Goal: Information Seeking & Learning: Learn about a topic

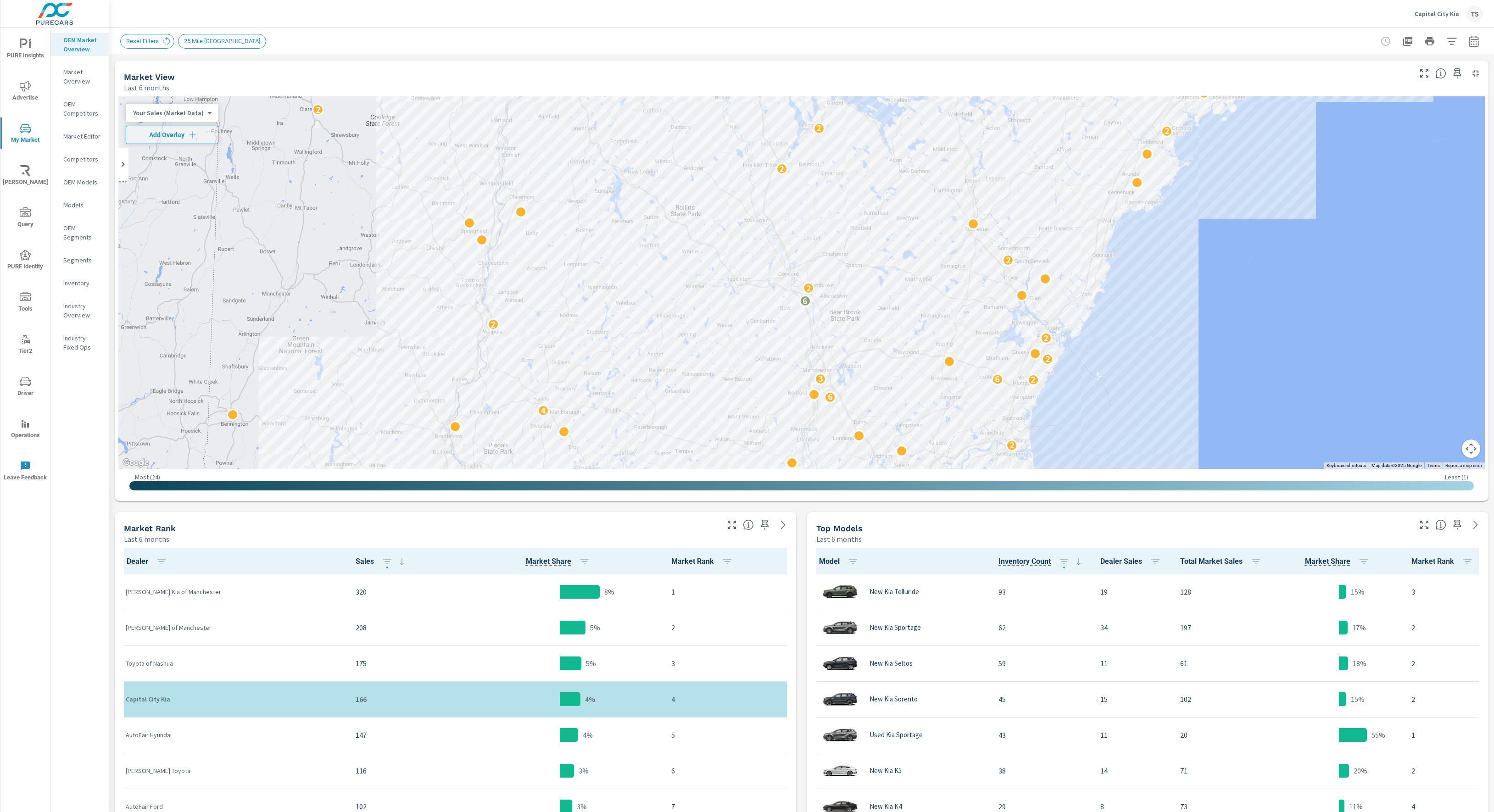
scroll to position [1, 0]
click at [38, 229] on span "Query" at bounding box center [25, 218] width 44 height 22
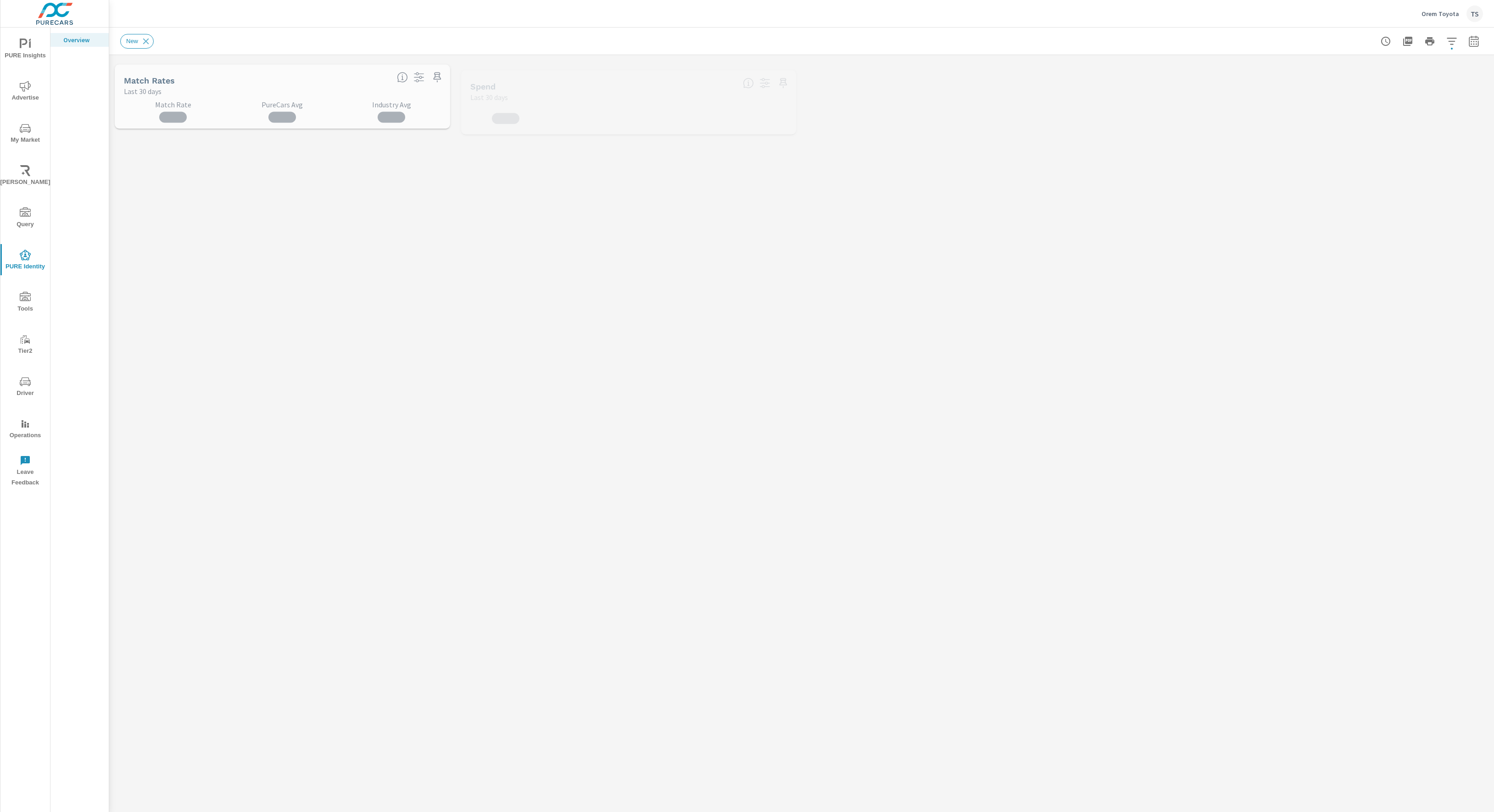
click at [1433, 13] on p "Orem Toyota" at bounding box center [1440, 13] width 38 height 8
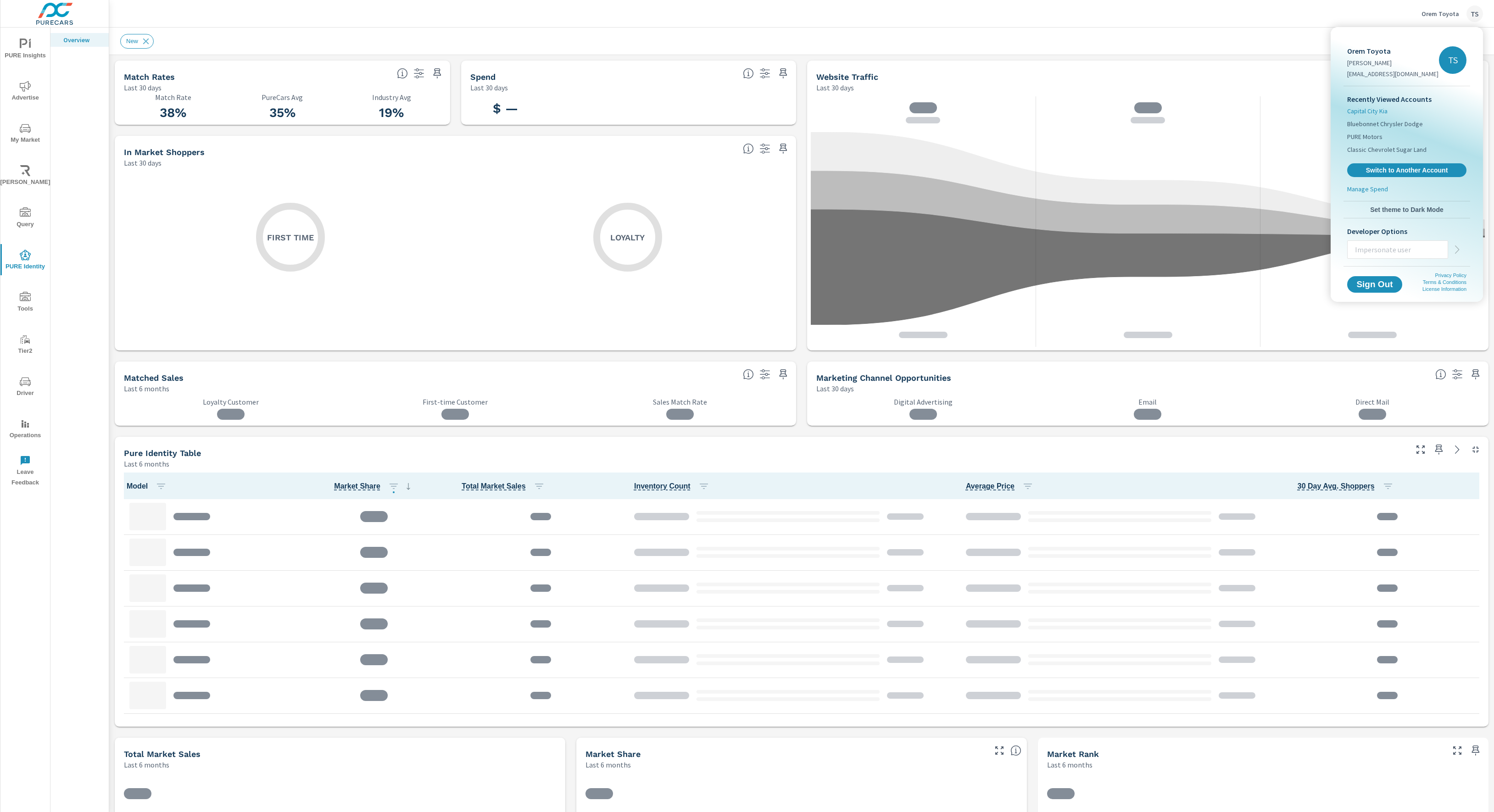
click at [1380, 108] on span "Capital City Kia" at bounding box center [1366, 111] width 40 height 9
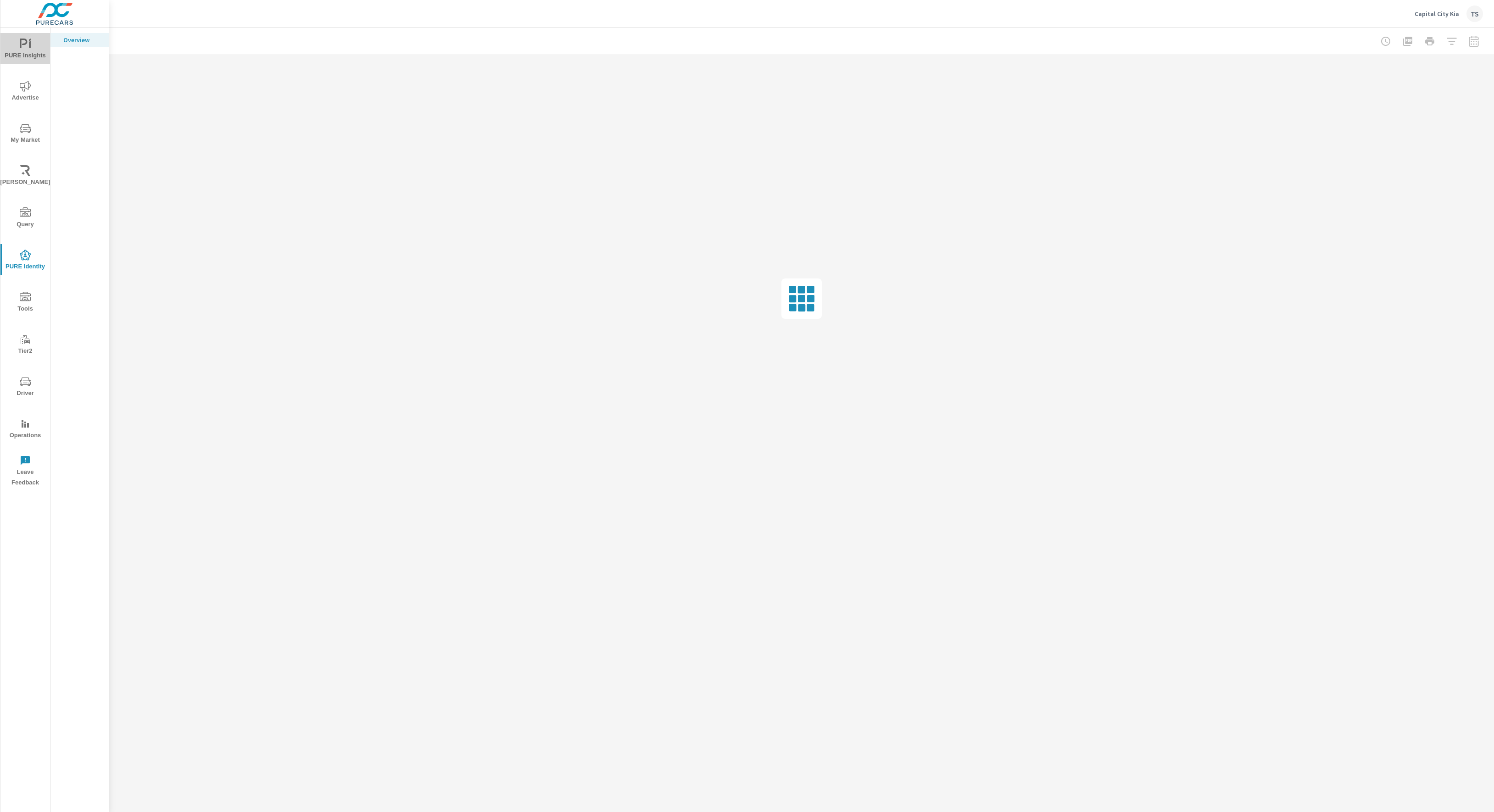
click at [35, 33] on button "PURE Insights" at bounding box center [26, 48] width 50 height 31
click at [31, 140] on span "My Market" at bounding box center [25, 134] width 44 height 22
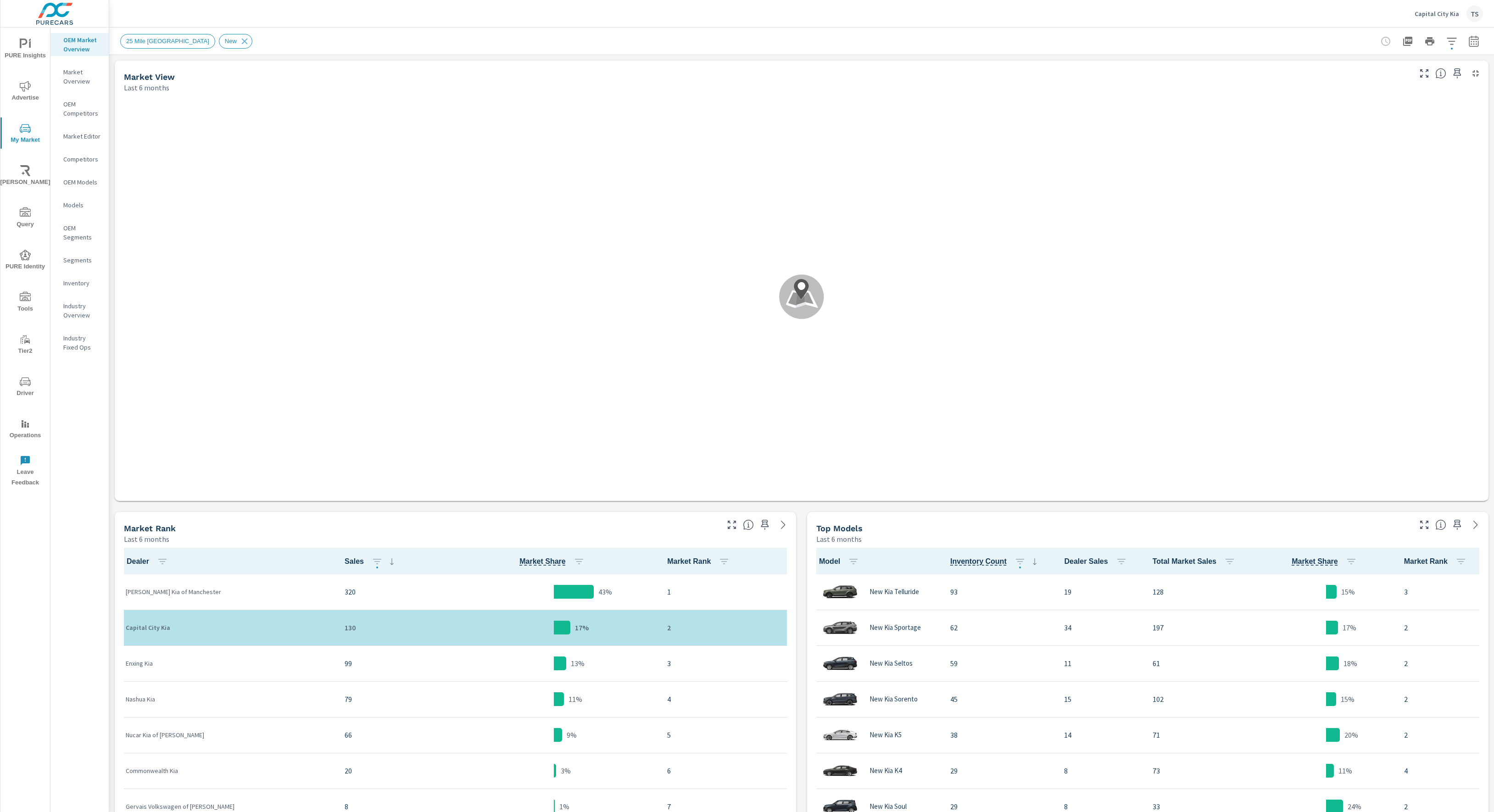
scroll to position [1, 0]
drag, startPoint x: 202, startPoint y: 591, endPoint x: 123, endPoint y: 591, distance: 79.0
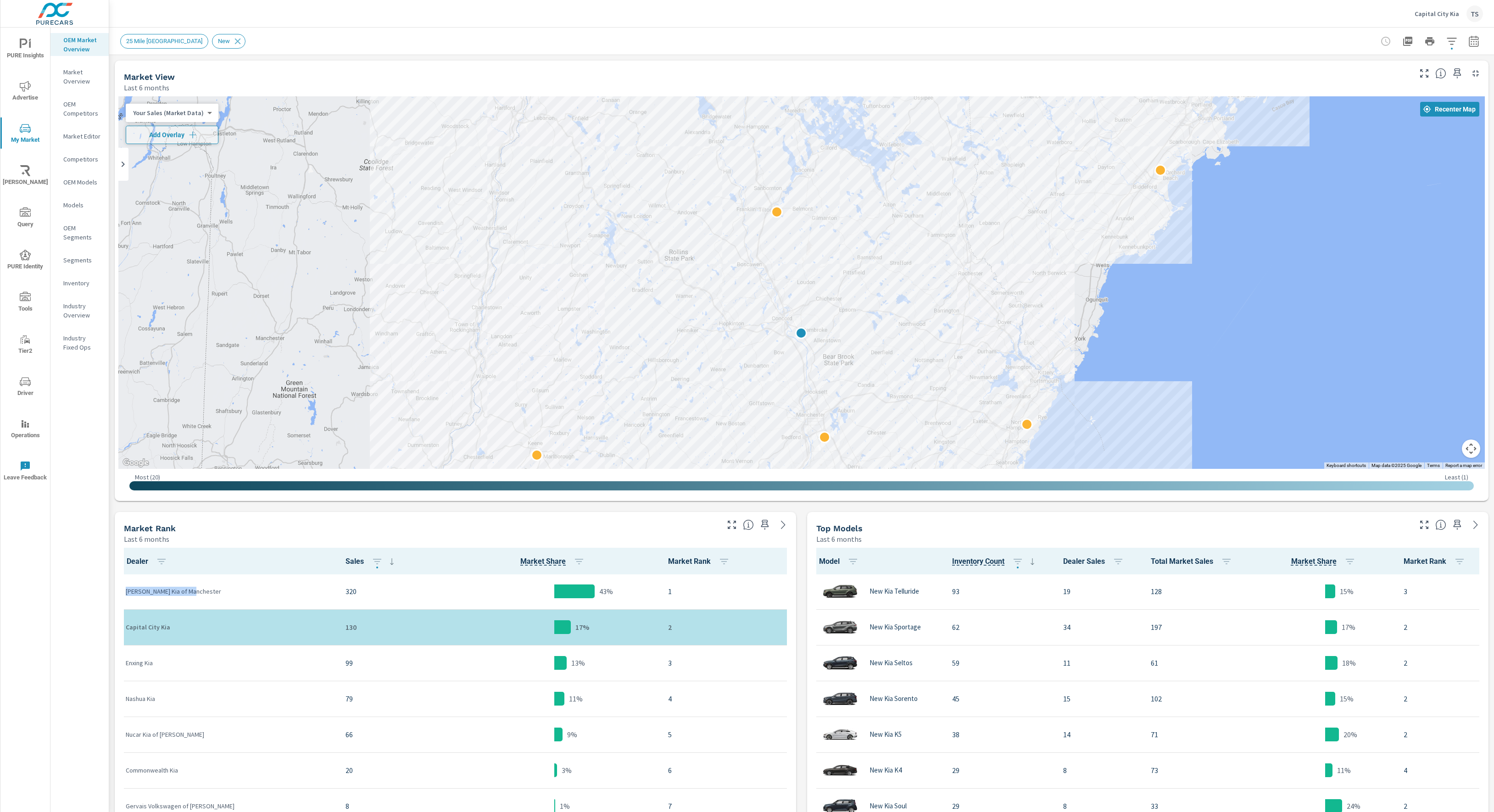
drag, startPoint x: 792, startPoint y: 221, endPoint x: 786, endPoint y: 269, distance: 48.4
click at [786, 269] on div "2" at bounding box center [802, 283] width 1366 height 373
click at [776, 210] on div at bounding box center [776, 212] width 12 height 12
click at [773, 207] on div at bounding box center [776, 212] width 12 height 12
drag, startPoint x: 764, startPoint y: 151, endPoint x: 707, endPoint y: 152, distance: 57.0
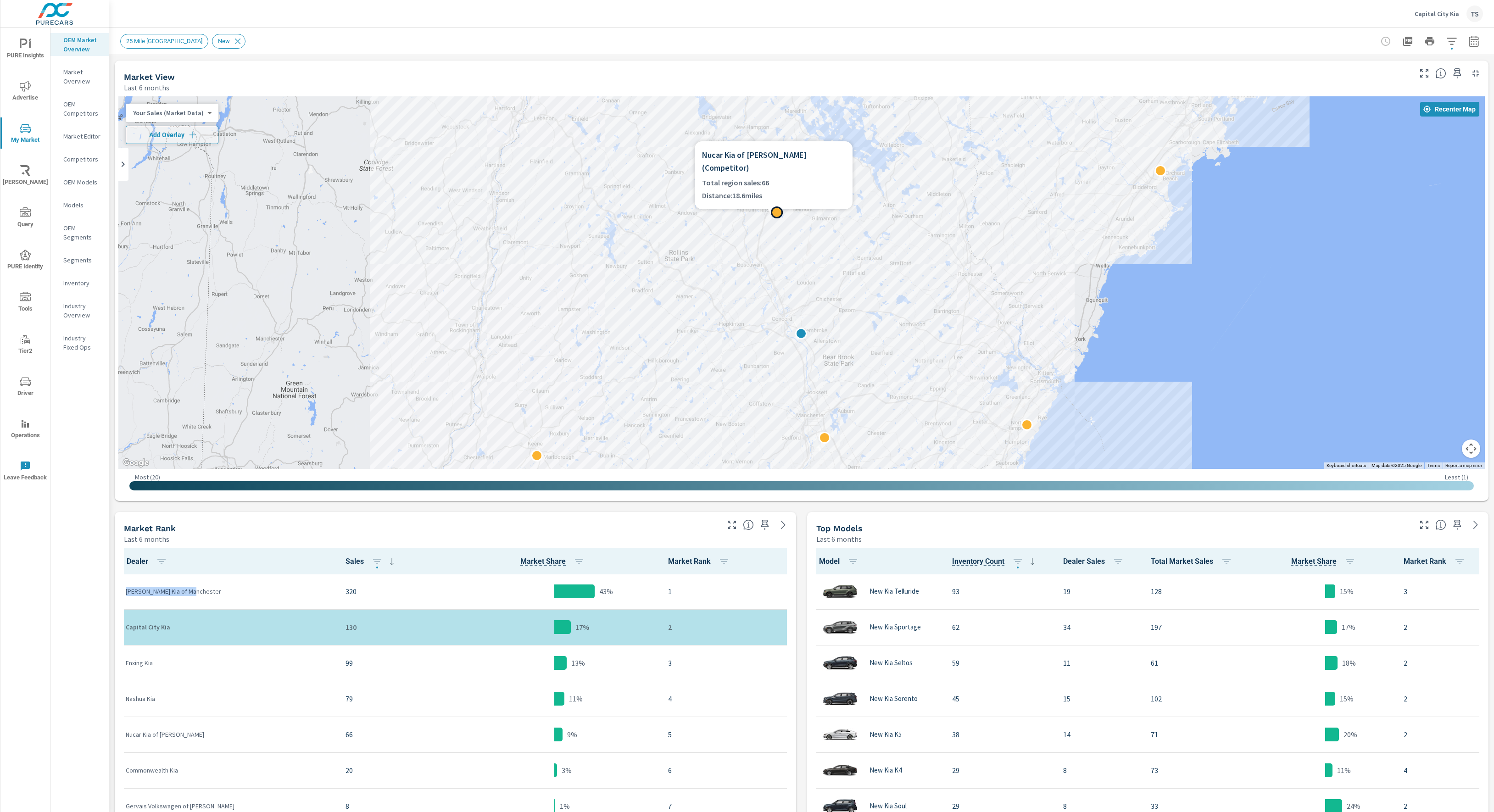
click at [707, 152] on h6 "Nucar Kia of Tilton ( Competitor )" at bounding box center [773, 161] width 143 height 26
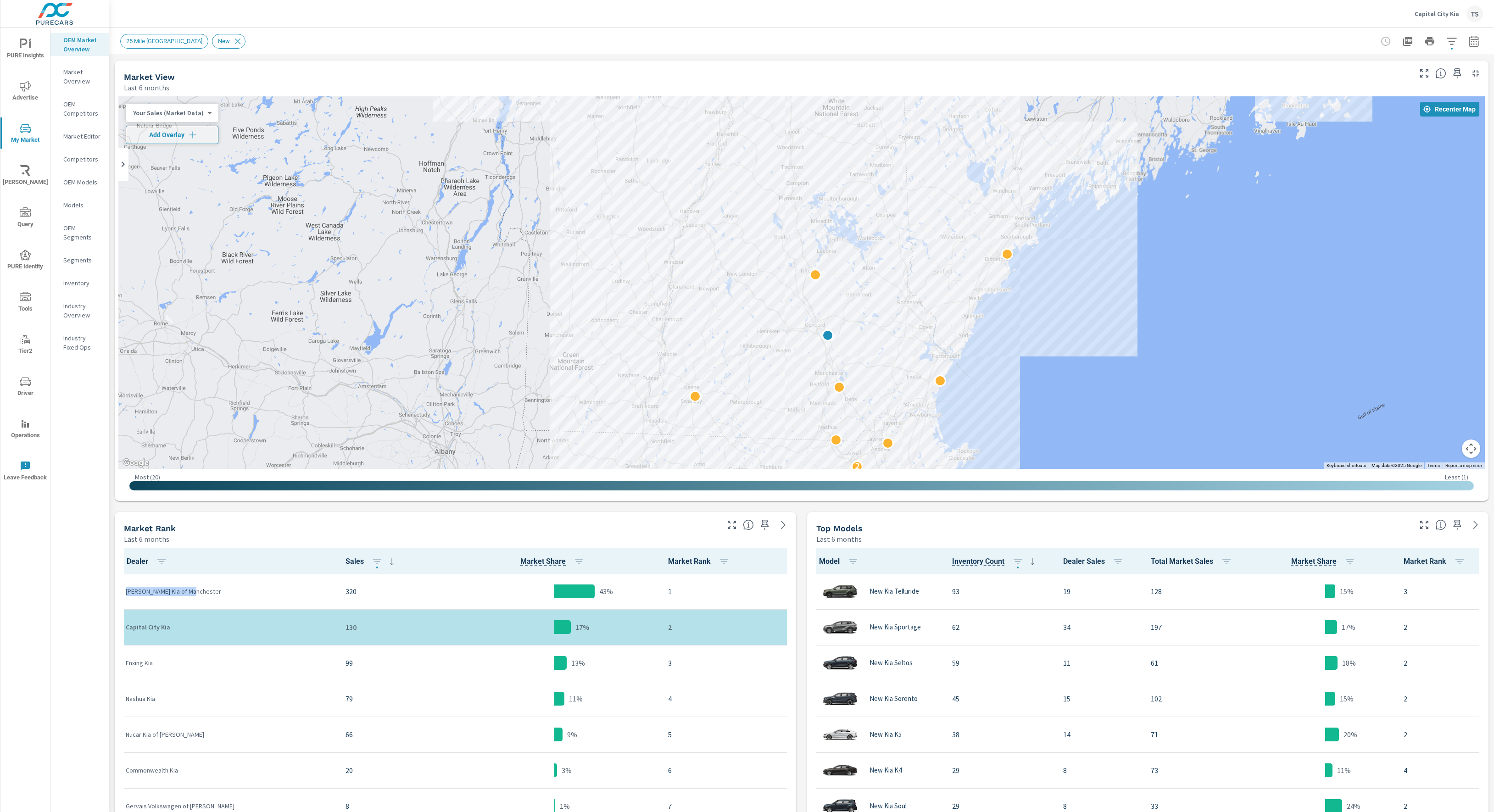
drag, startPoint x: 775, startPoint y: 378, endPoint x: 777, endPoint y: 361, distance: 17.1
click at [777, 361] on div "2" at bounding box center [802, 283] width 1366 height 373
click at [87, 287] on p "Inventory" at bounding box center [82, 283] width 38 height 9
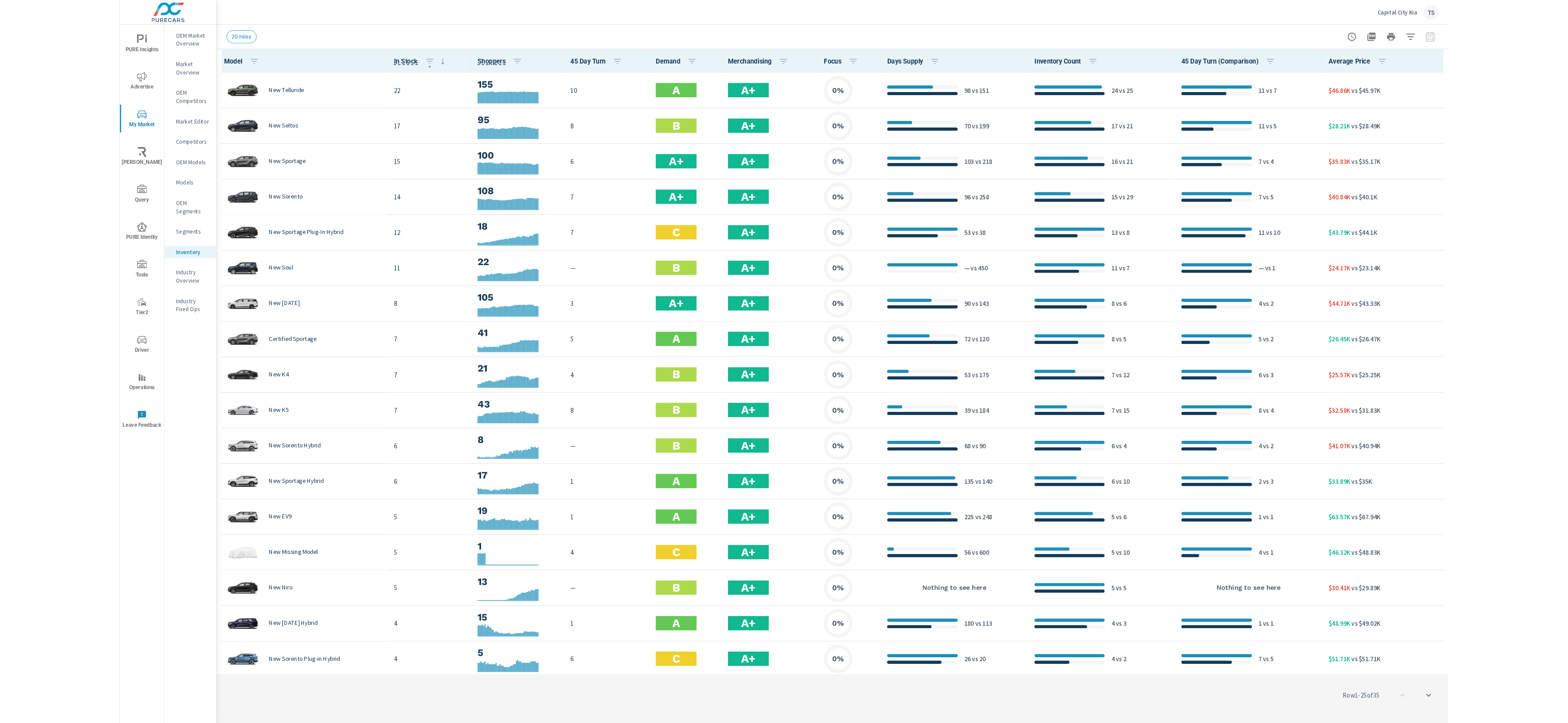
scroll to position [1, 0]
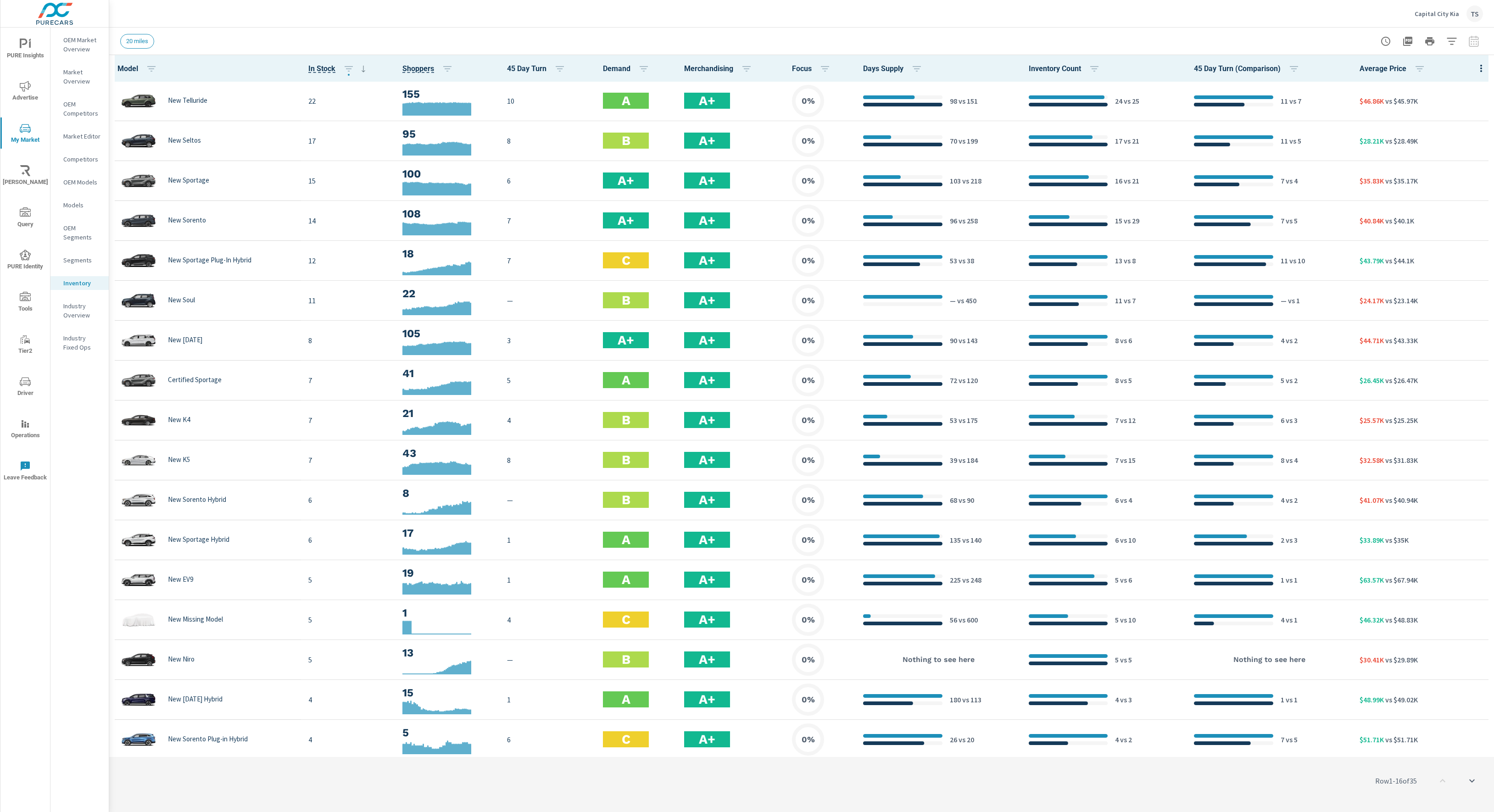
click at [1448, 38] on icon "button" at bounding box center [1451, 41] width 10 height 7
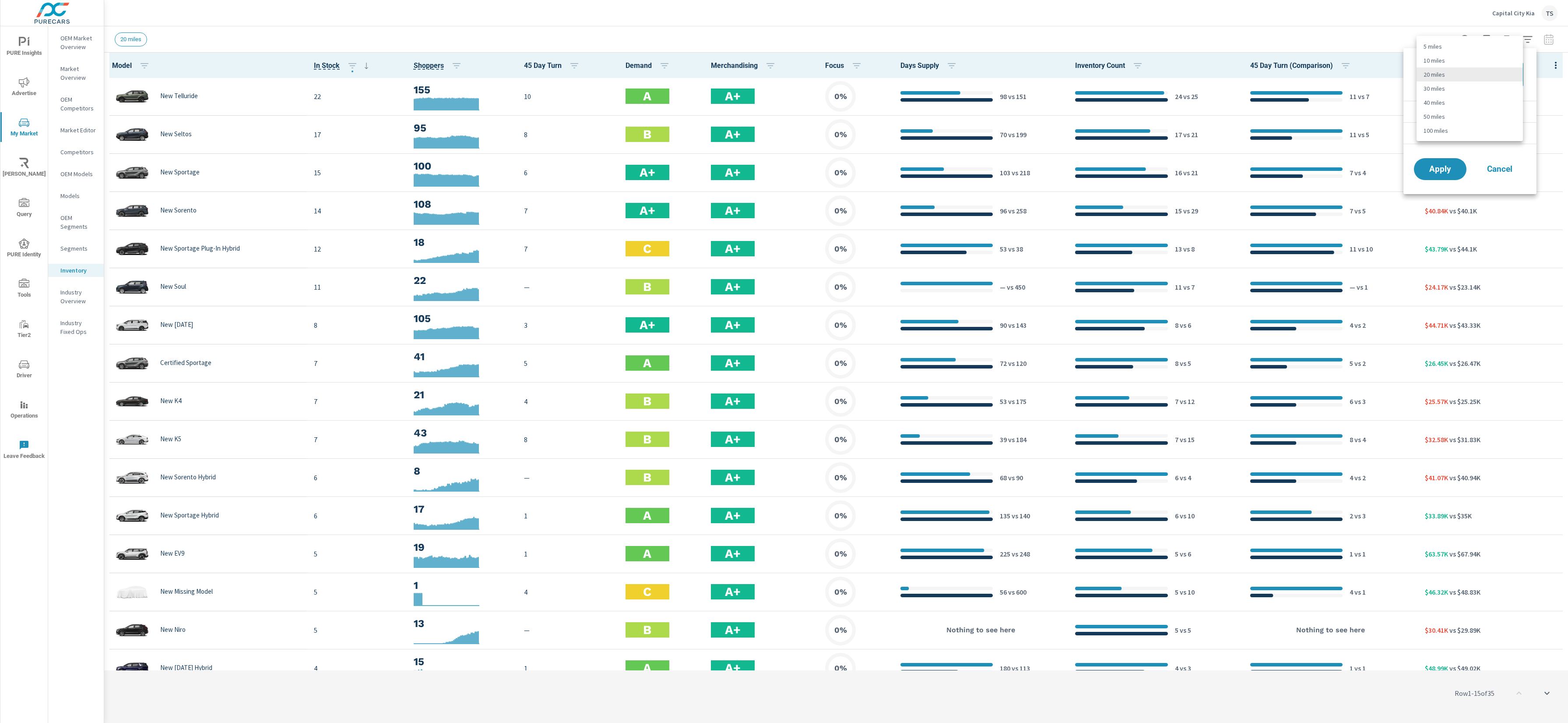
click at [1425, 73] on body "PURE Insights Advertise My Market Riley AI Query PURE Identity Tools Tier2 Driv…" at bounding box center [784, 361] width 1568 height 723
click at [1425, 96] on li "40 miles" at bounding box center [1469, 102] width 107 height 14
type Distance "40"
click at [1425, 160] on button "Apply" at bounding box center [1440, 169] width 54 height 23
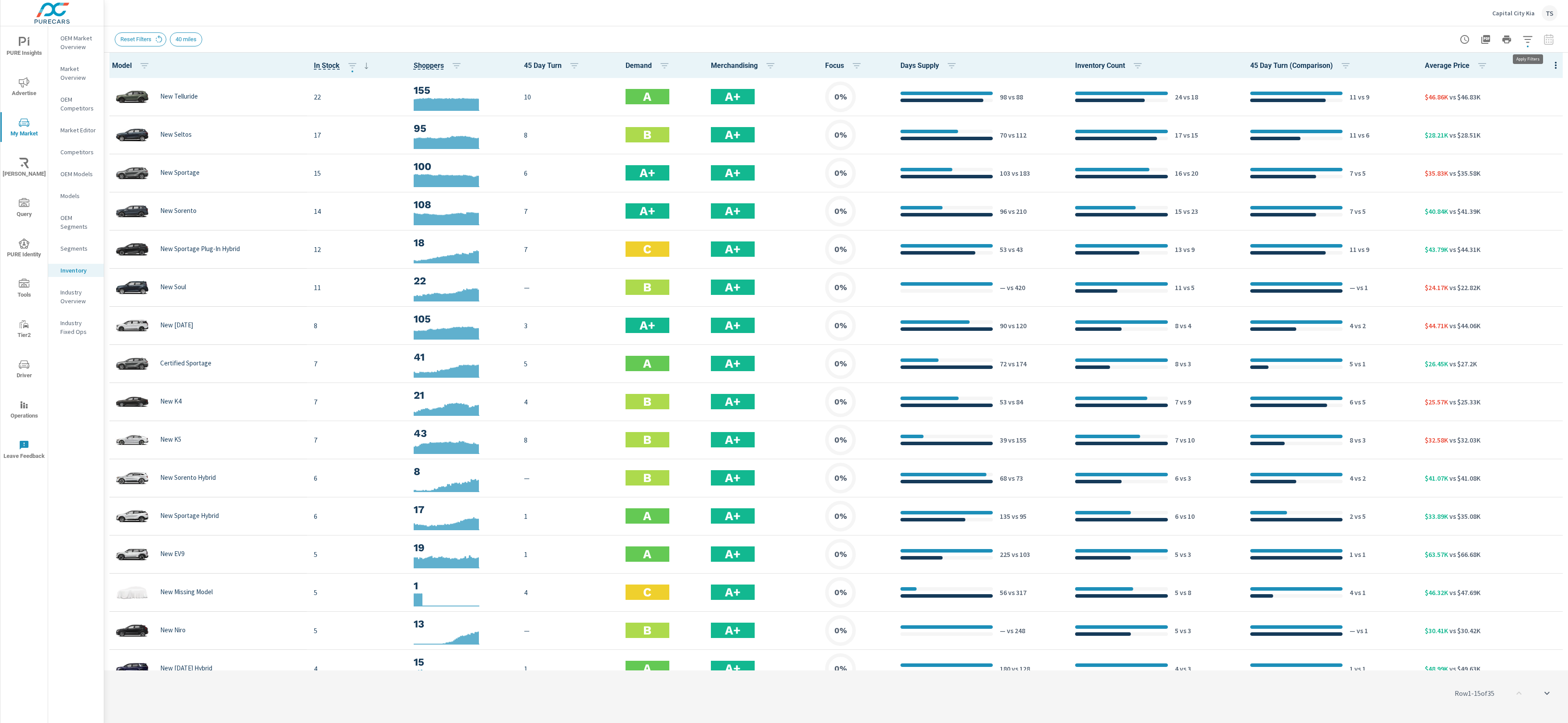
click at [1425, 42] on icon "button" at bounding box center [1527, 39] width 10 height 10
click at [1425, 85] on div "40 miles 40 ​" at bounding box center [1469, 74] width 107 height 24
click at [1425, 80] on body "PURE Insights Advertise My Market Riley AI Query PURE Identity Tools Tier2 Driv…" at bounding box center [784, 361] width 1568 height 723
click at [1425, 33] on li "10 miles" at bounding box center [1469, 32] width 107 height 14
click at [1425, 69] on body "PURE Insights Advertise My Market Riley AI Query PURE Identity Tools Tier2 Driv…" at bounding box center [784, 361] width 1568 height 723
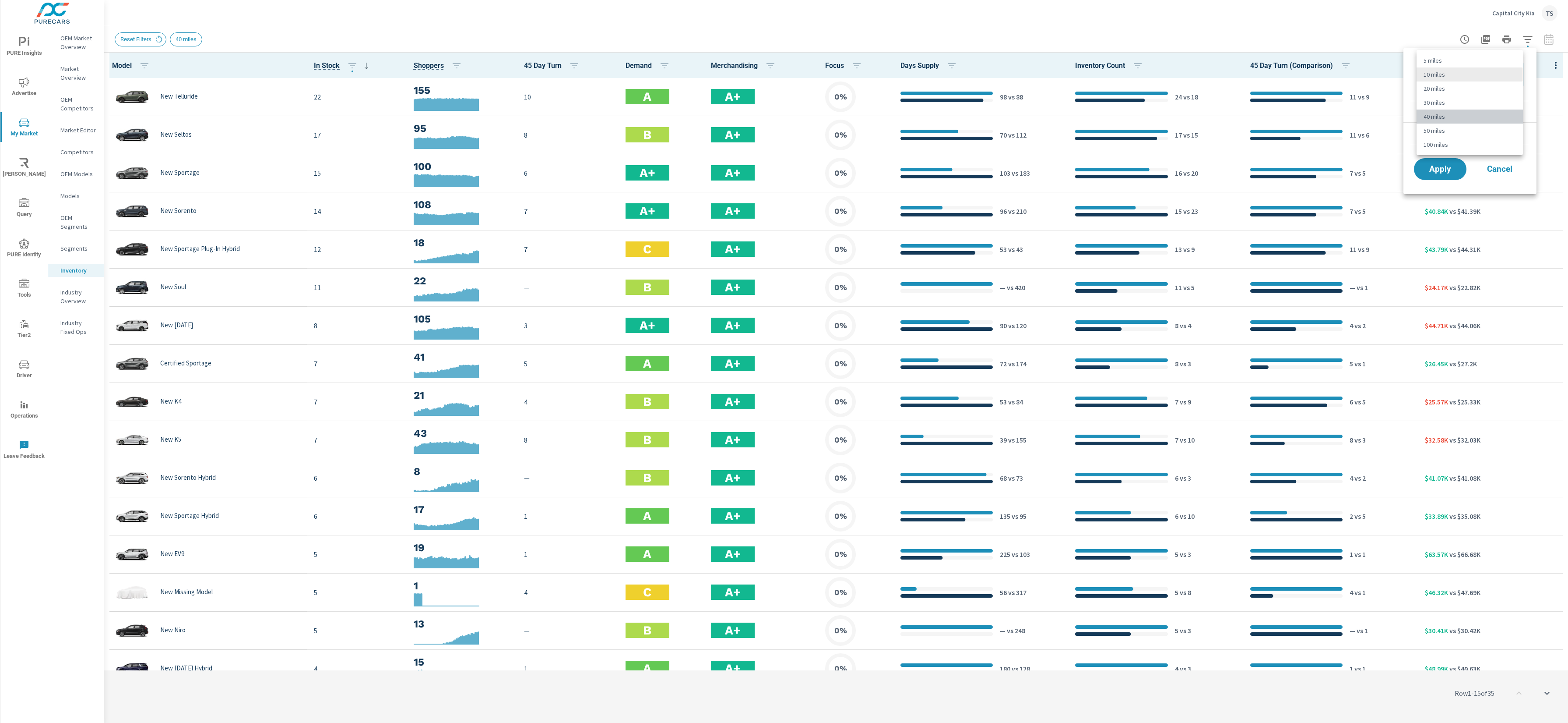
click at [1425, 113] on li "40 miles" at bounding box center [1469, 116] width 107 height 14
click at [1425, 63] on div "40 miles 40 ​" at bounding box center [1469, 74] width 107 height 24
click at [1425, 72] on body "PURE Insights Advertise My Market Riley AI Query PURE Identity Tools Tier2 Driv…" at bounding box center [784, 361] width 1568 height 723
click at [1425, 34] on li "10 miles" at bounding box center [1469, 32] width 107 height 14
type Distance "10"
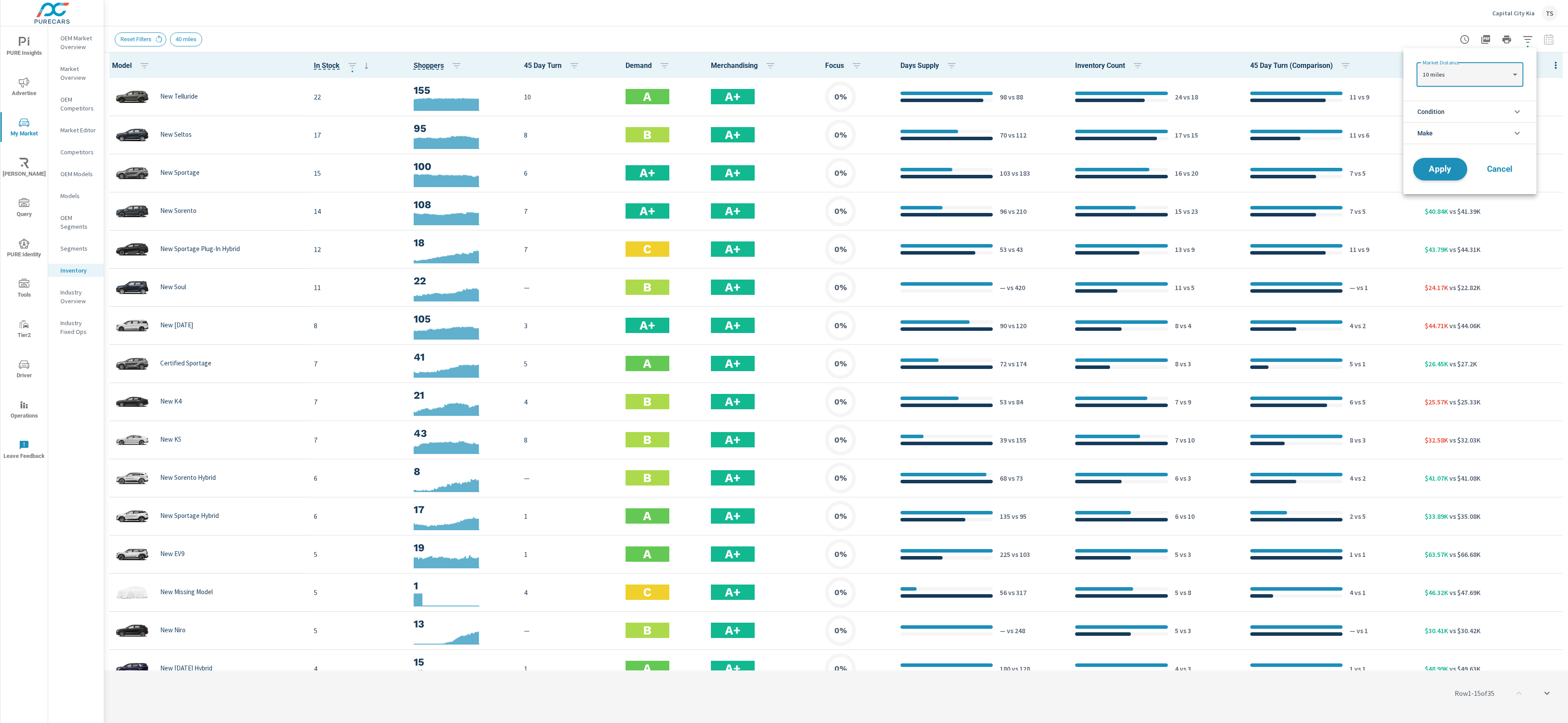
click at [1425, 167] on span "Apply" at bounding box center [1440, 169] width 36 height 9
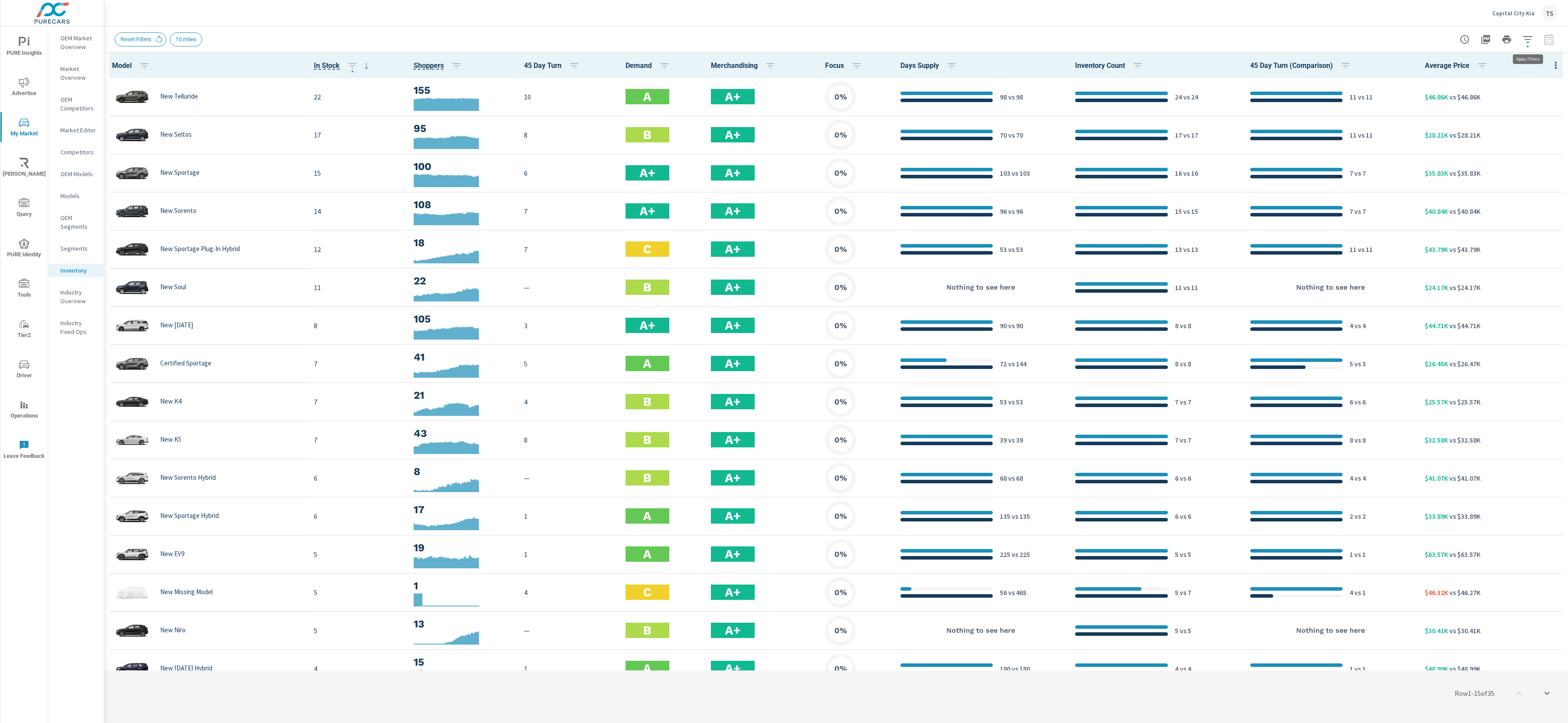
click at [1425, 35] on icon "button" at bounding box center [1527, 39] width 10 height 10
click at [1425, 70] on body "PURE Insights Advertise My Market Riley AI Query PURE Identity Tools Tier2 Driv…" at bounding box center [784, 361] width 1568 height 723
click at [1425, 87] on li "20 miles" at bounding box center [1469, 88] width 107 height 14
type Distance "20"
click at [1425, 171] on span "Apply" at bounding box center [1440, 169] width 36 height 9
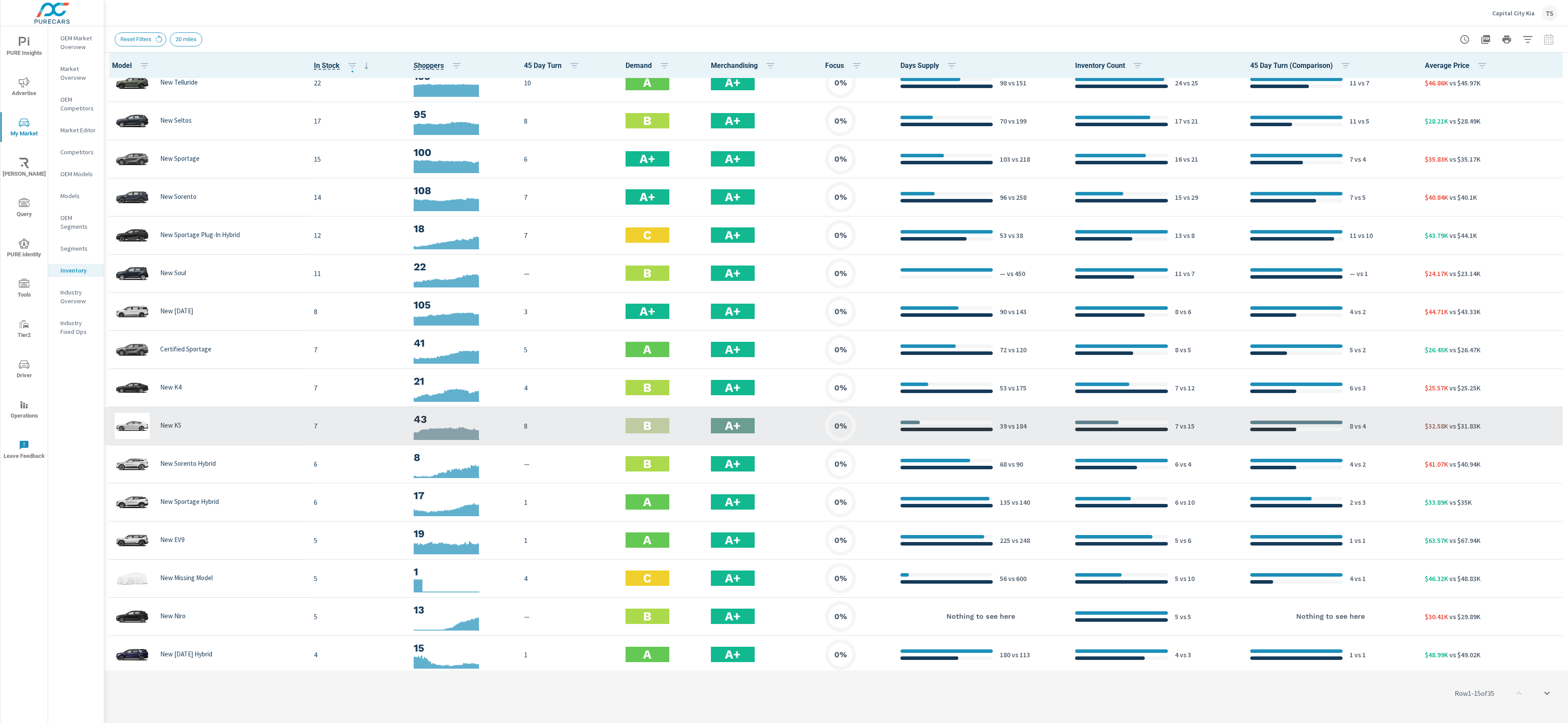
scroll to position [33, 0]
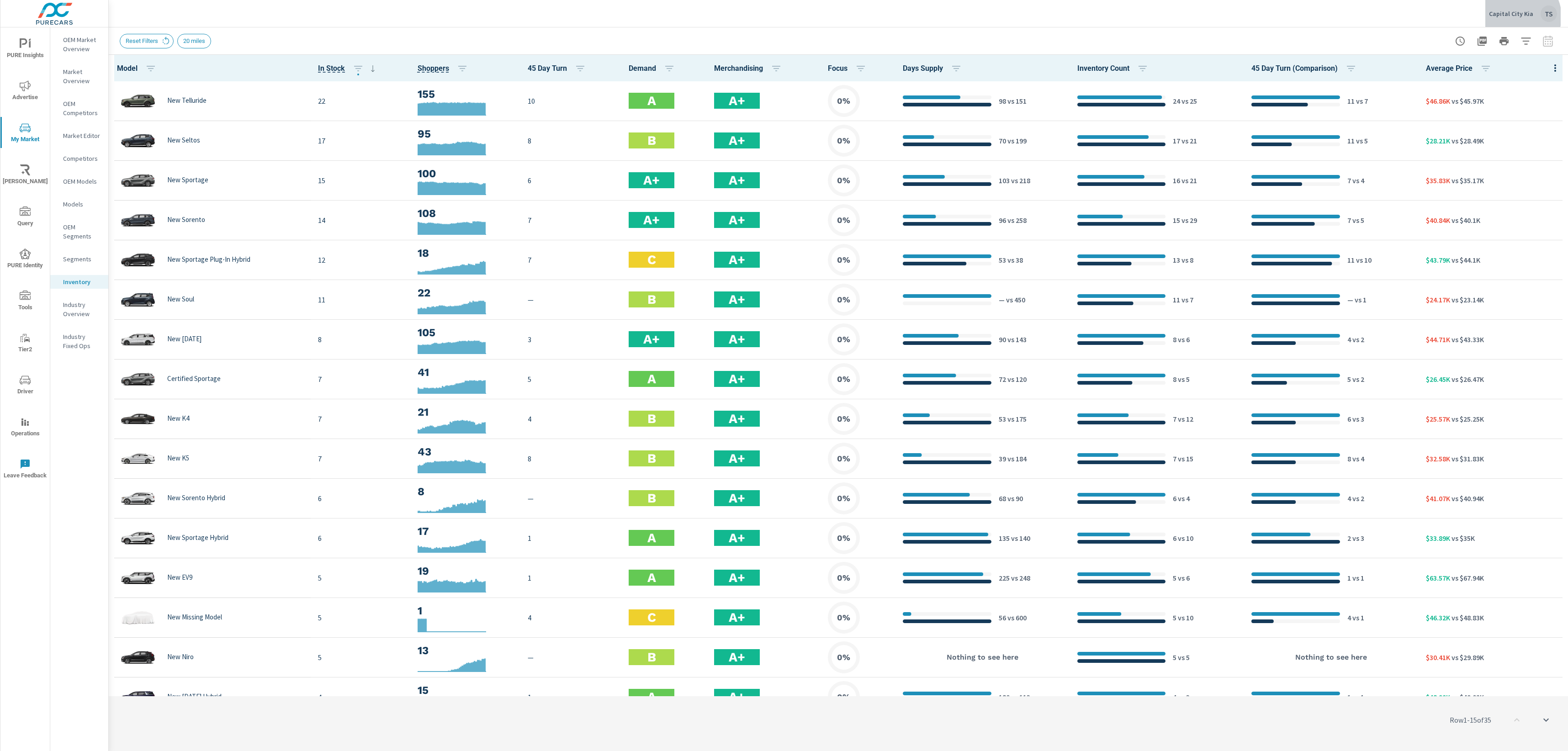
click at [1487, 17] on p "Capital City Kia" at bounding box center [1511, 13] width 44 height 8
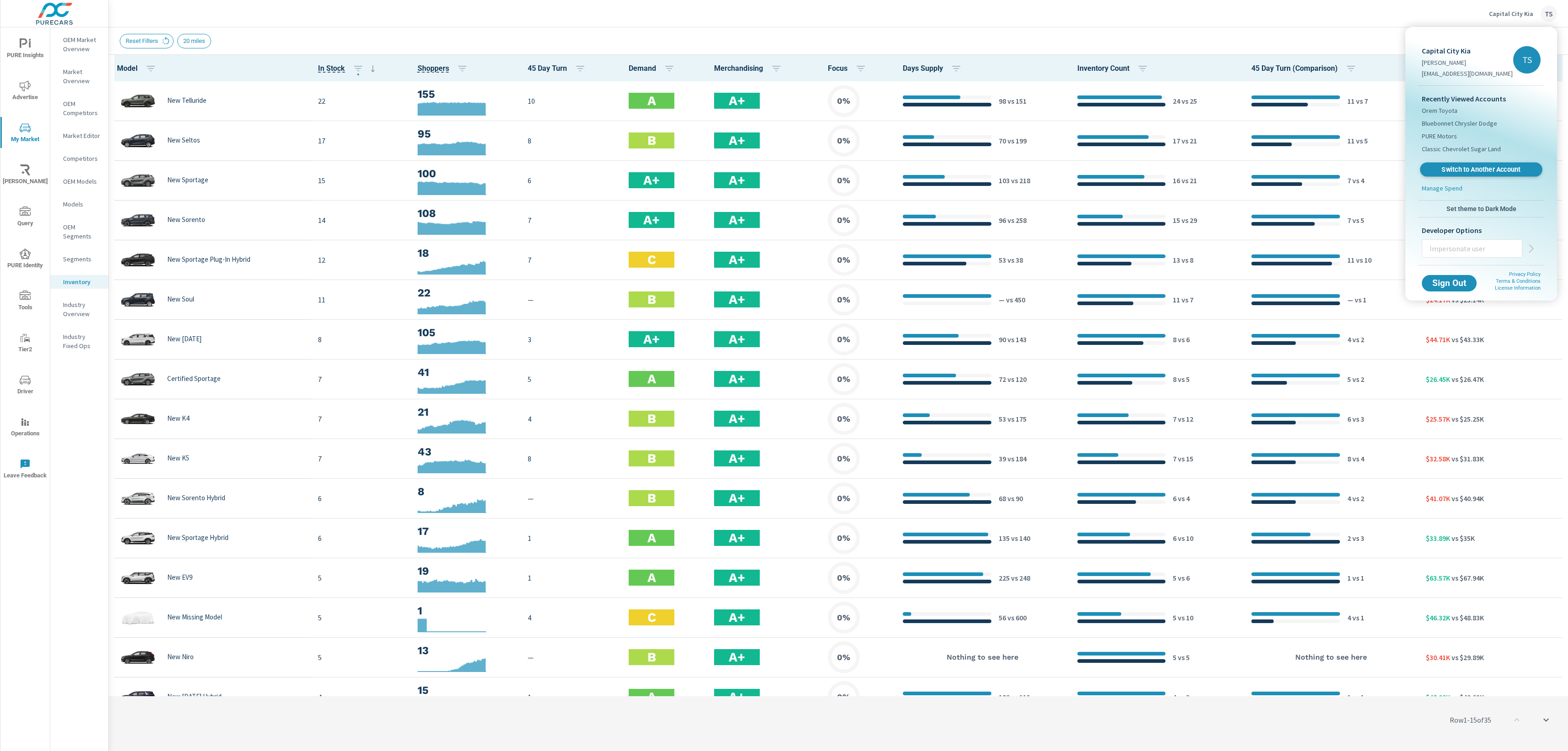
click at [1463, 165] on span "Switch to Another Account" at bounding box center [1481, 170] width 112 height 9
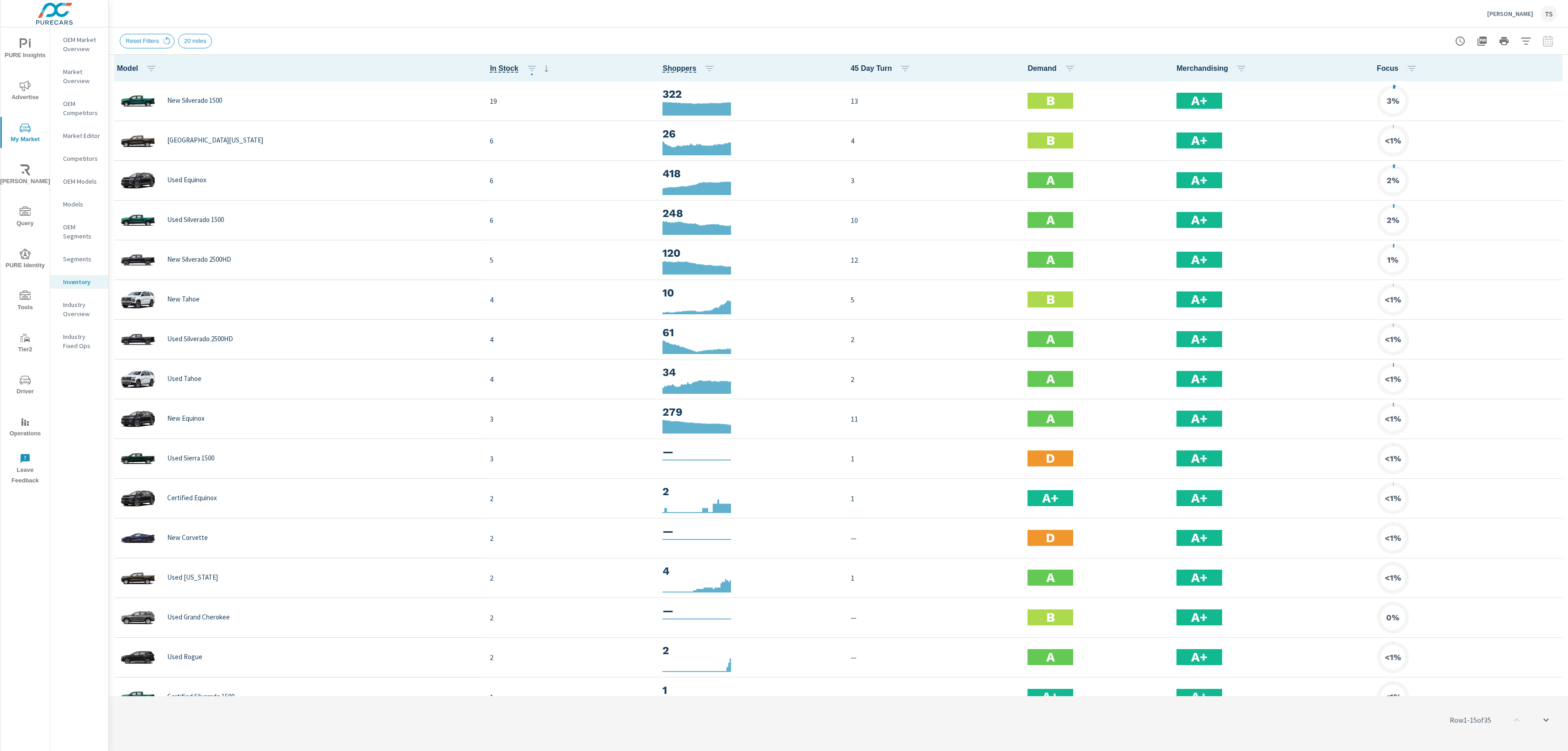
scroll to position [1, 0]
click at [1553, 69] on icon "button" at bounding box center [1555, 68] width 11 height 11
click at [1529, 168] on span "Market Comparison" at bounding box center [1525, 171] width 58 height 9
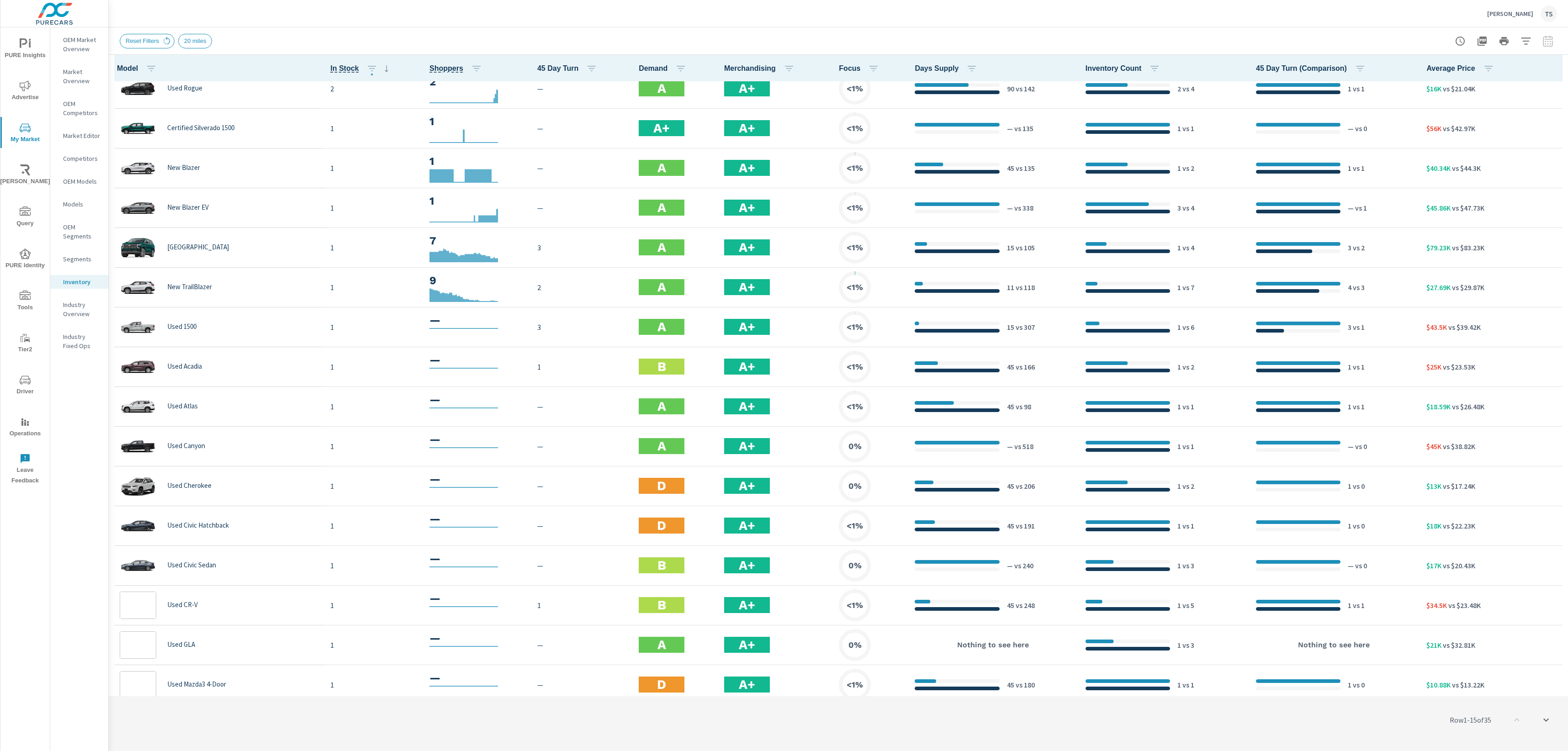
scroll to position [776, 0]
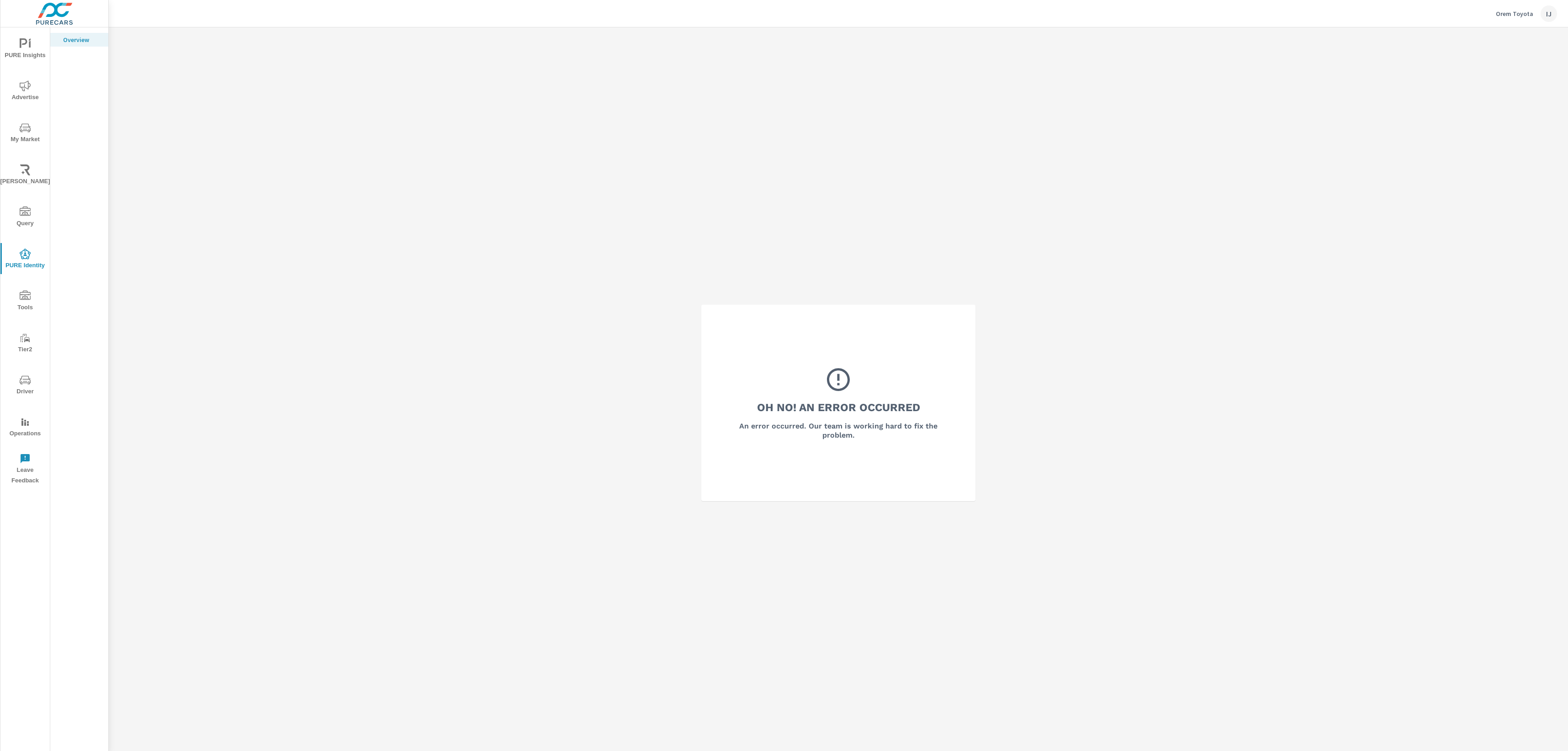
drag, startPoint x: 1541, startPoint y: 29, endPoint x: 1471, endPoint y: 1, distance: 75.4
click at [1538, 27] on div "Orem Toyota IJ Oh No! An Error Occurred An error occurred. Our team is working …" at bounding box center [838, 376] width 1459 height 751
click at [1503, 14] on p "Orem Toyota" at bounding box center [1515, 13] width 37 height 8
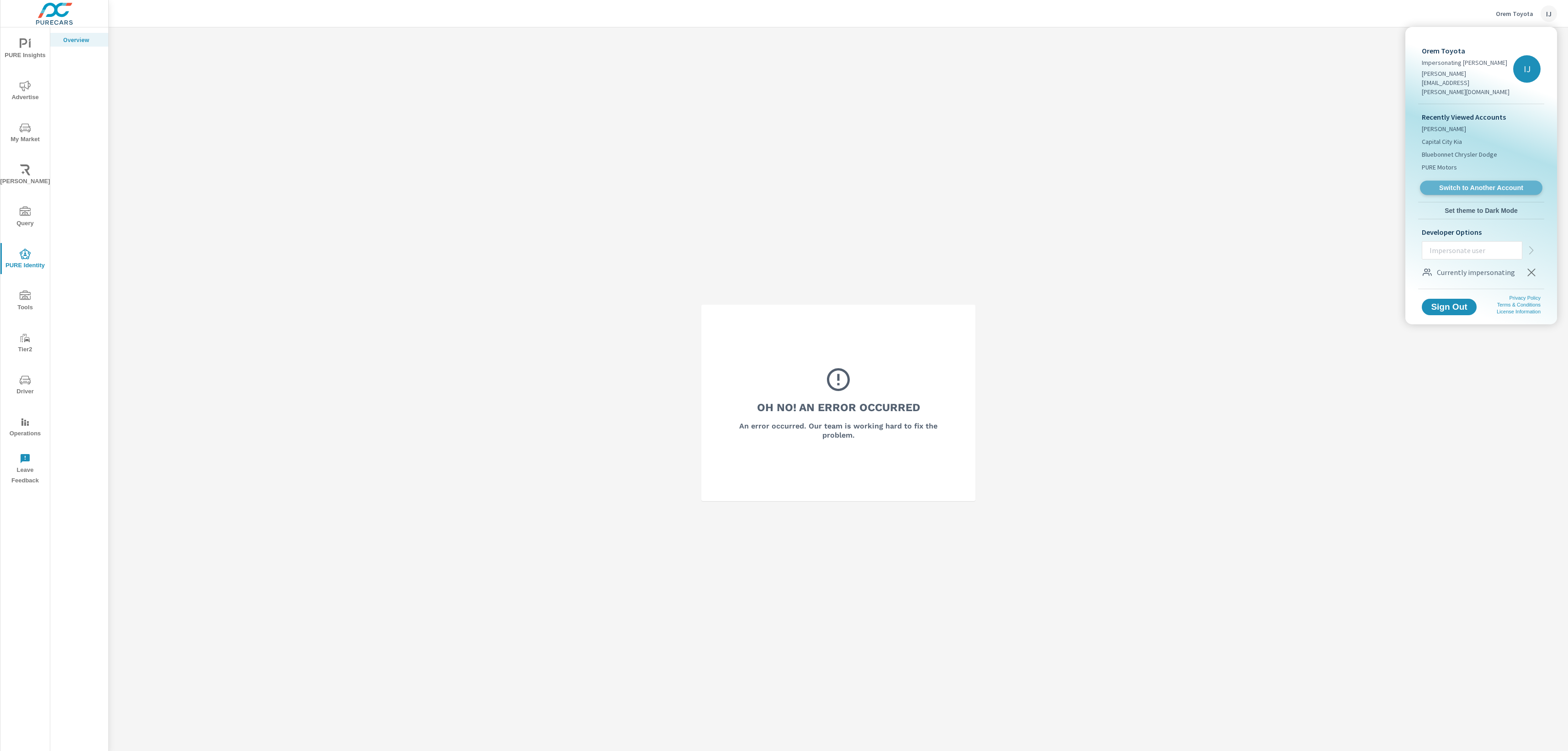
click at [1454, 181] on link "Switch to Another Account" at bounding box center [1481, 188] width 123 height 14
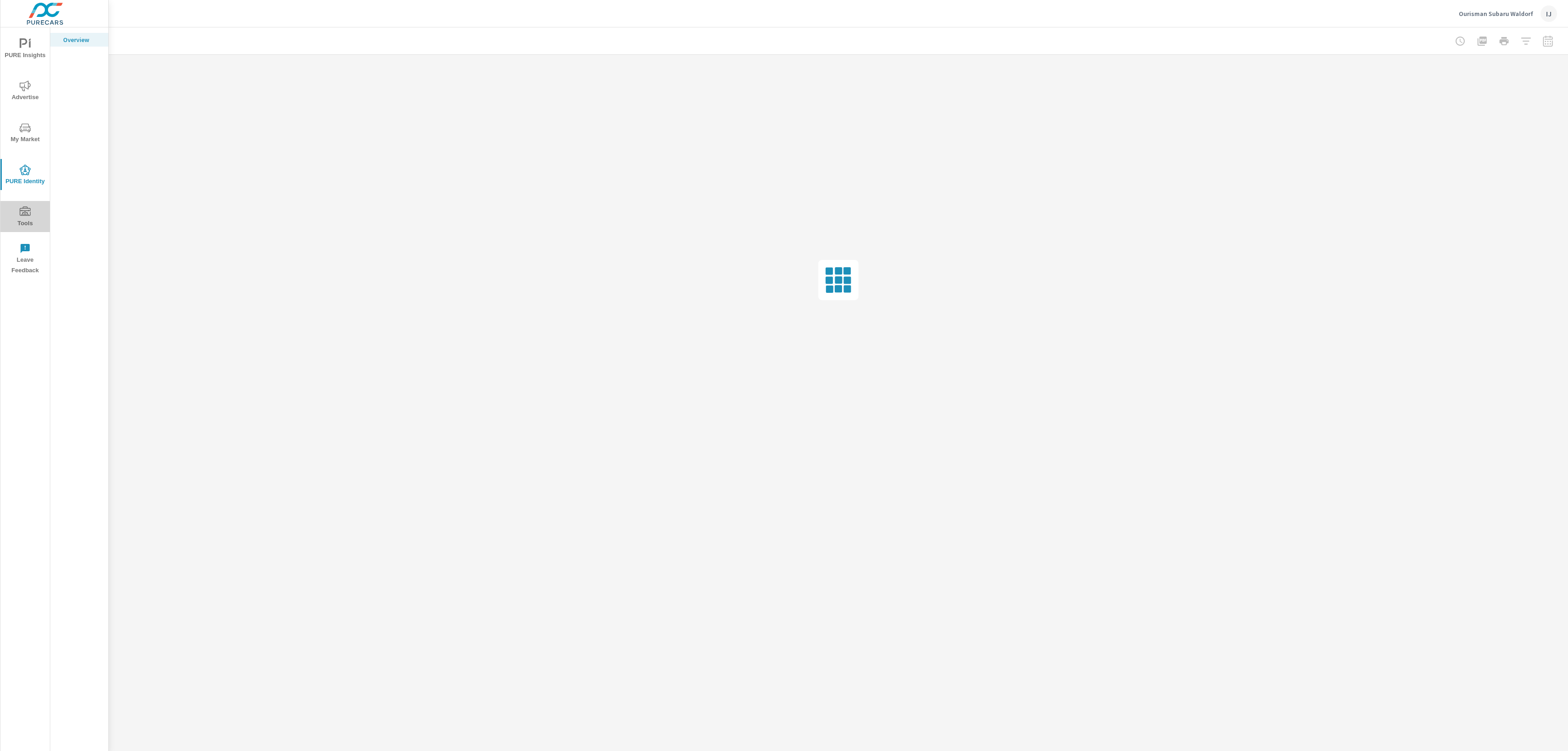
click at [34, 219] on span "Tools" at bounding box center [25, 217] width 44 height 22
